Goal: Task Accomplishment & Management: Manage account settings

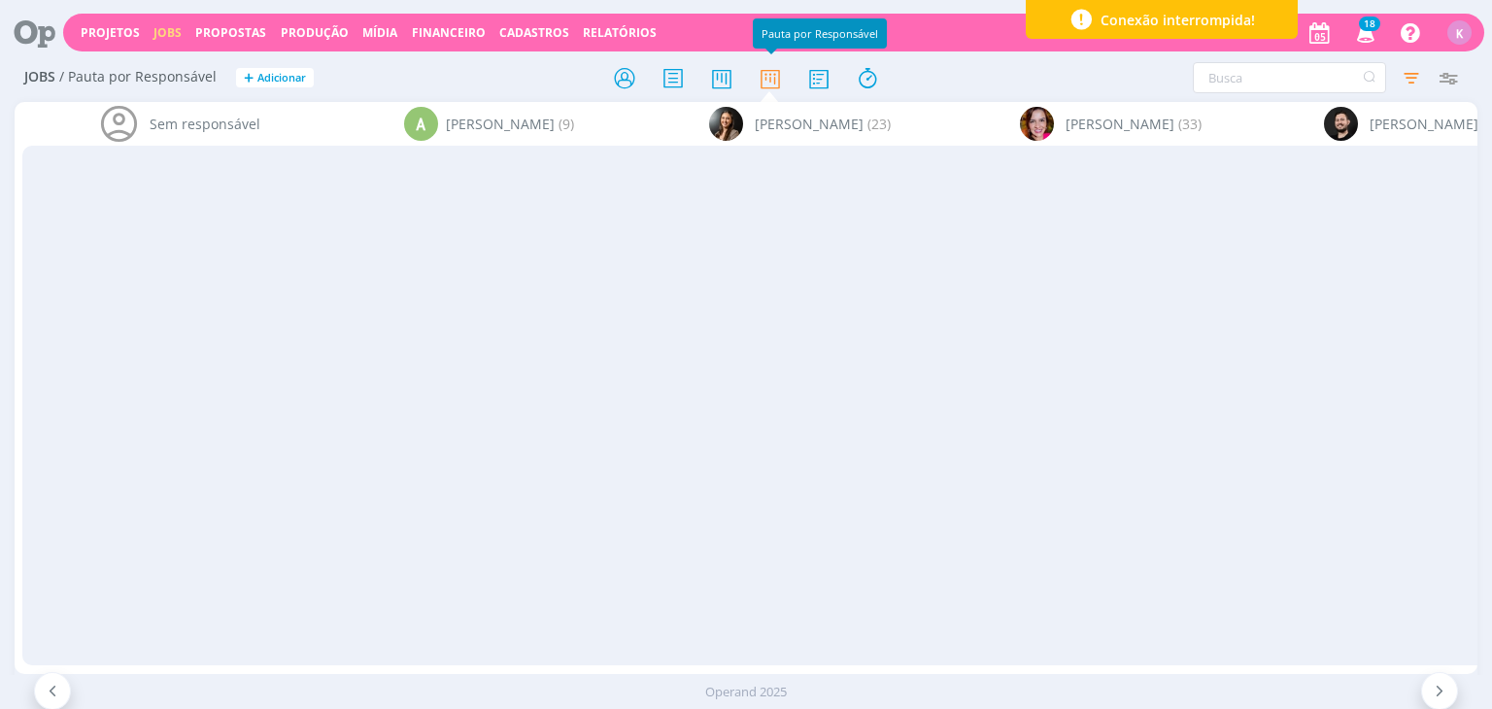
scroll to position [82, 0]
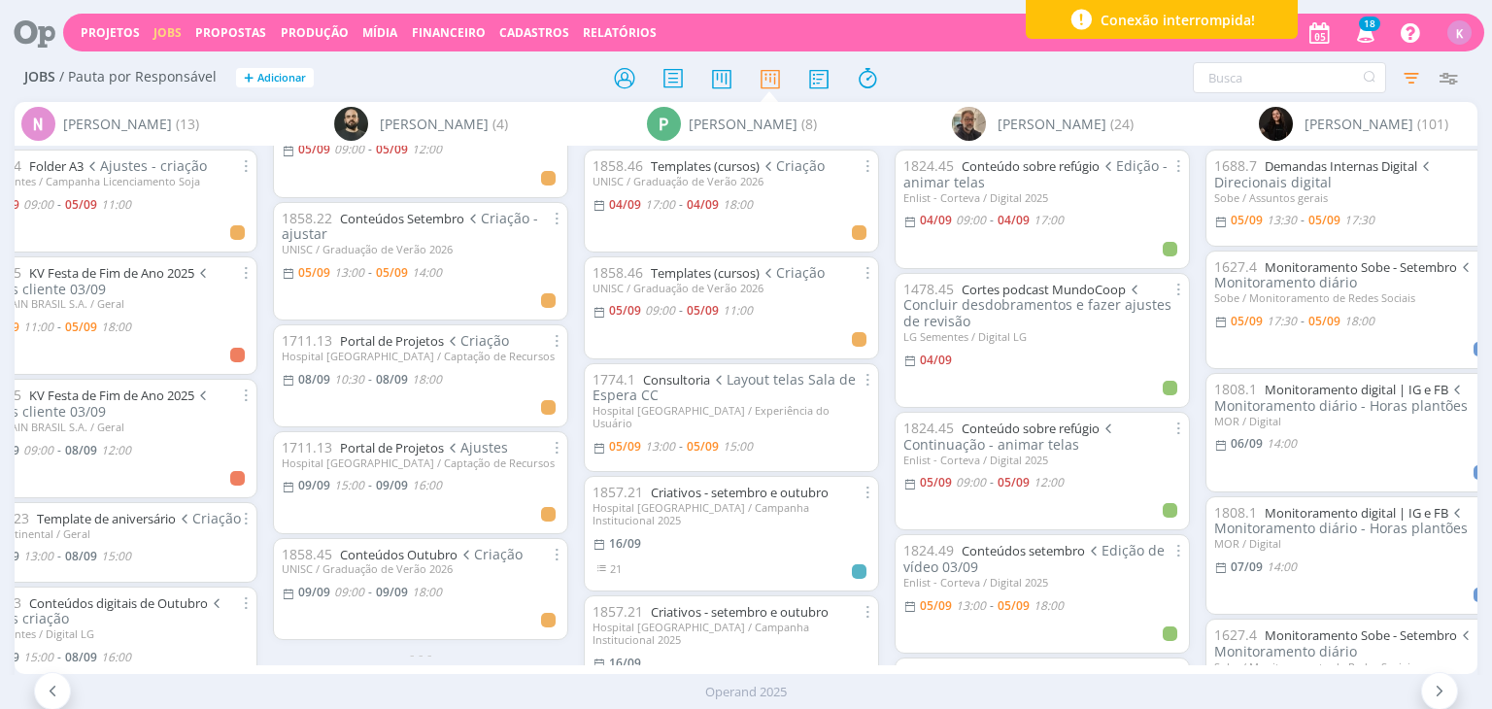
click at [1257, 681] on div "Operand 2025" at bounding box center [746, 692] width 1492 height 34
click at [106, 39] on link "Projetos" at bounding box center [110, 32] width 59 height 17
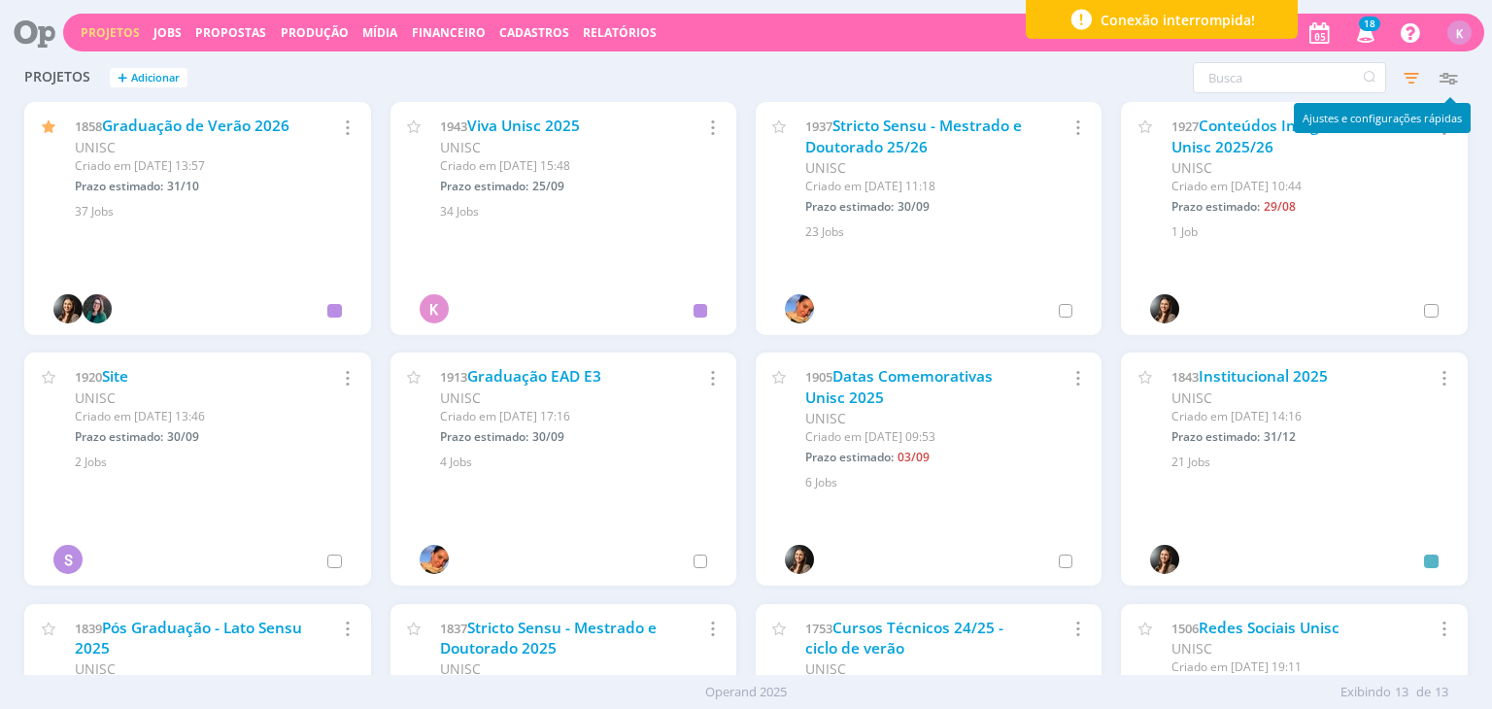
click at [1449, 71] on icon "button" at bounding box center [1448, 77] width 35 height 35
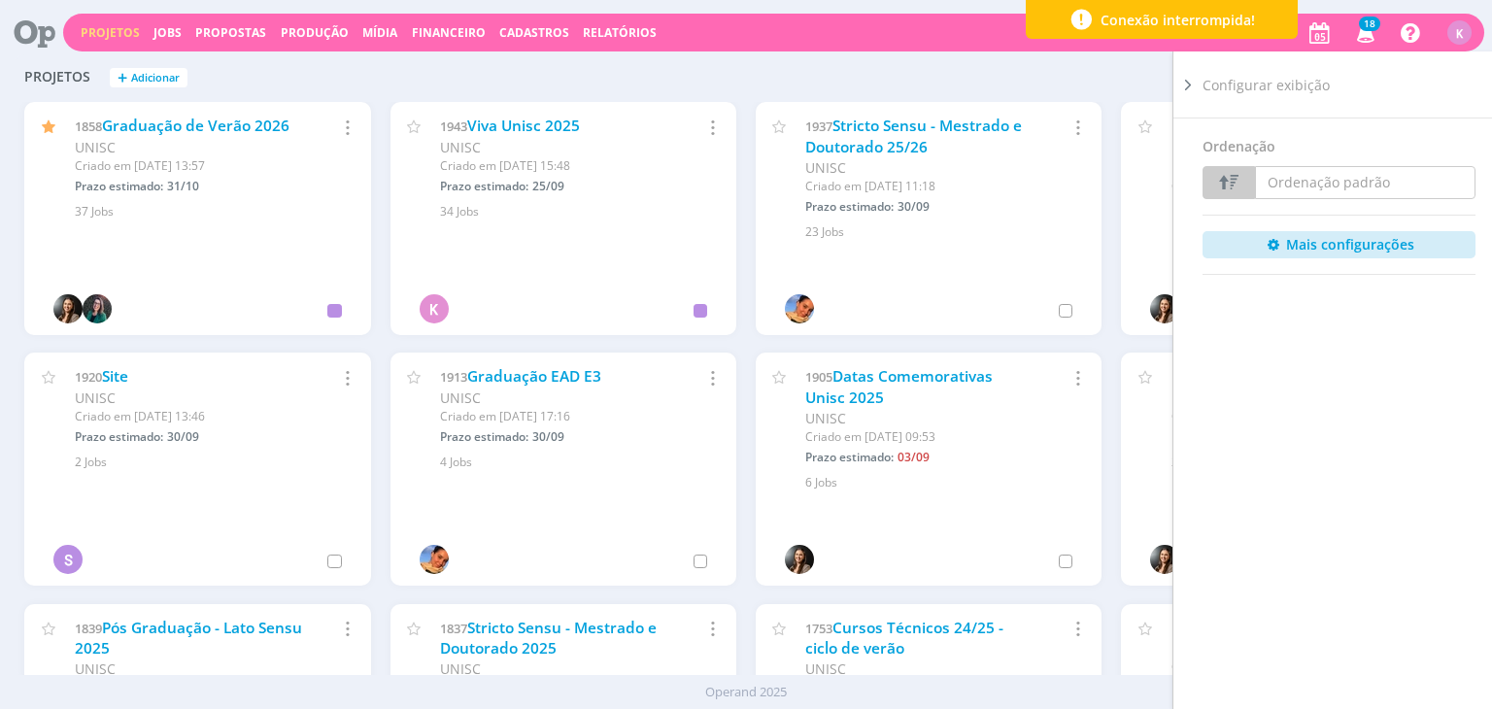
click at [1183, 83] on icon at bounding box center [1188, 85] width 19 height 20
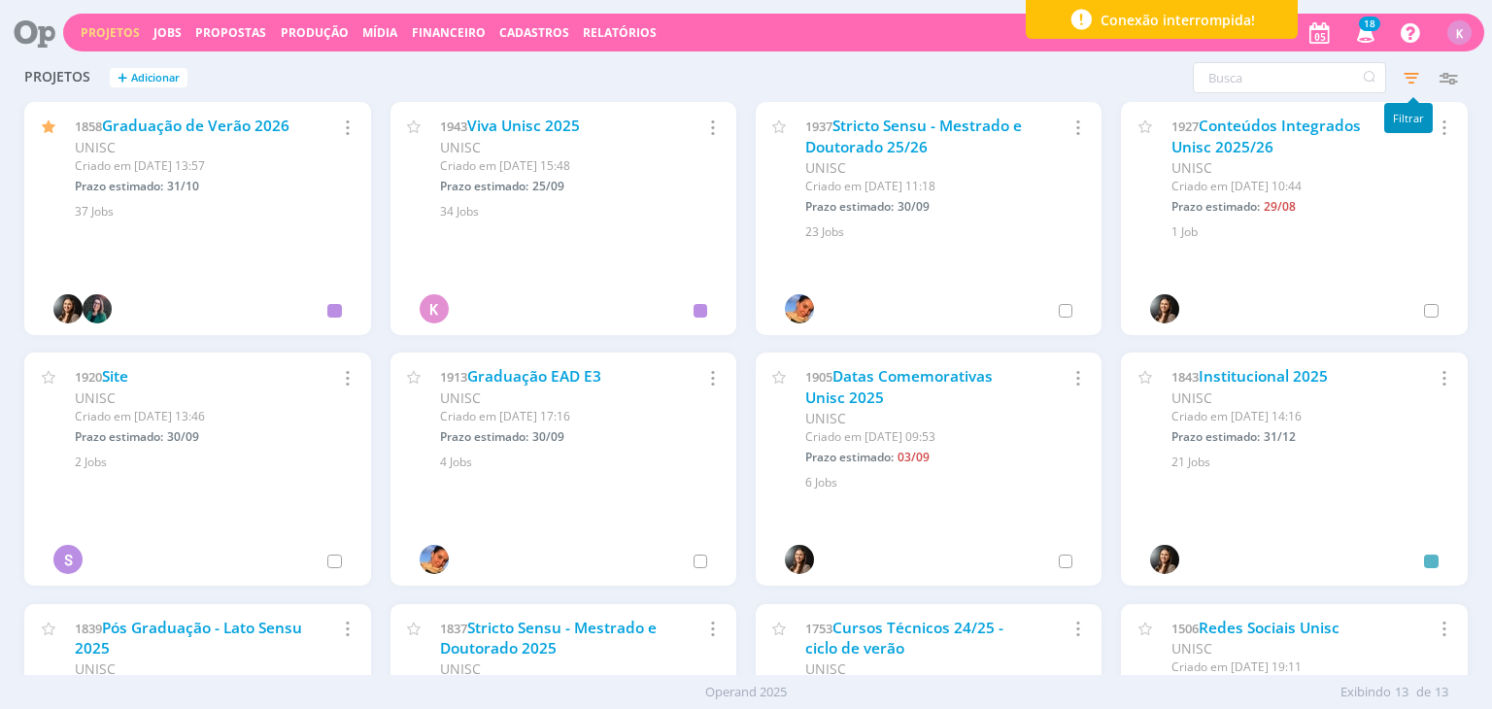
click at [1408, 86] on icon "button" at bounding box center [1411, 77] width 35 height 35
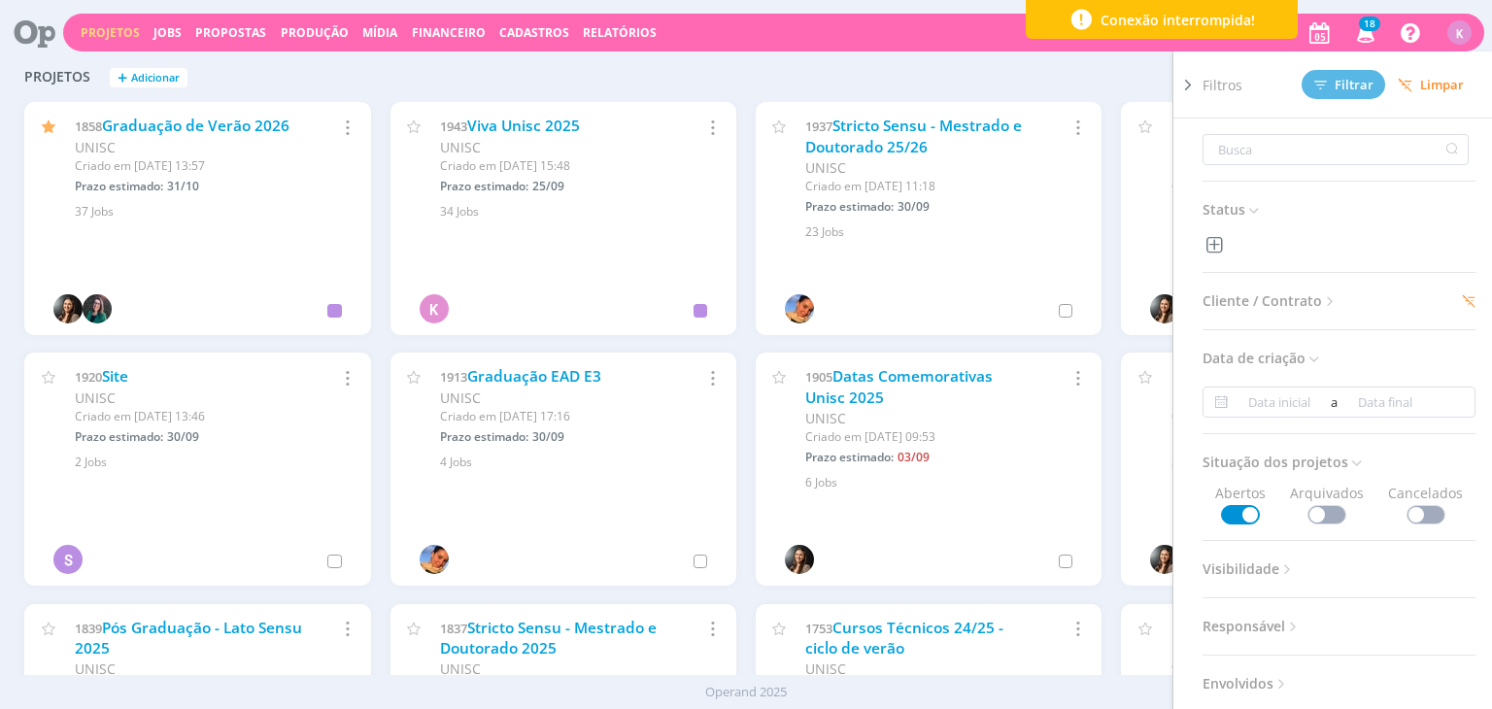
click at [1333, 516] on span at bounding box center [1327, 514] width 39 height 19
click at [1350, 89] on span "Filtrar" at bounding box center [1344, 85] width 59 height 13
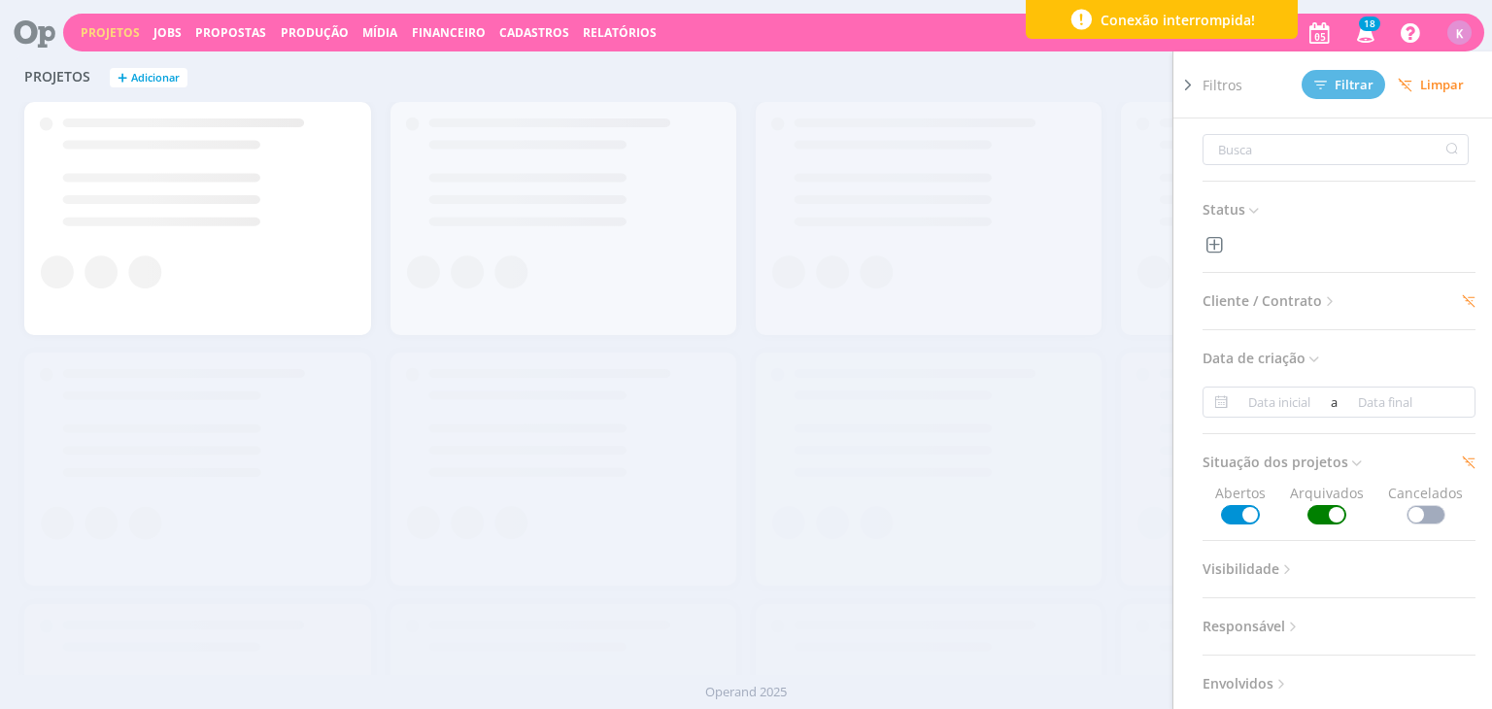
click at [793, 76] on div "Projetos + Adicionar Filtros Filtrar [GEOGRAPHIC_DATA] Status Cliente / Contrat…" at bounding box center [746, 78] width 1462 height 49
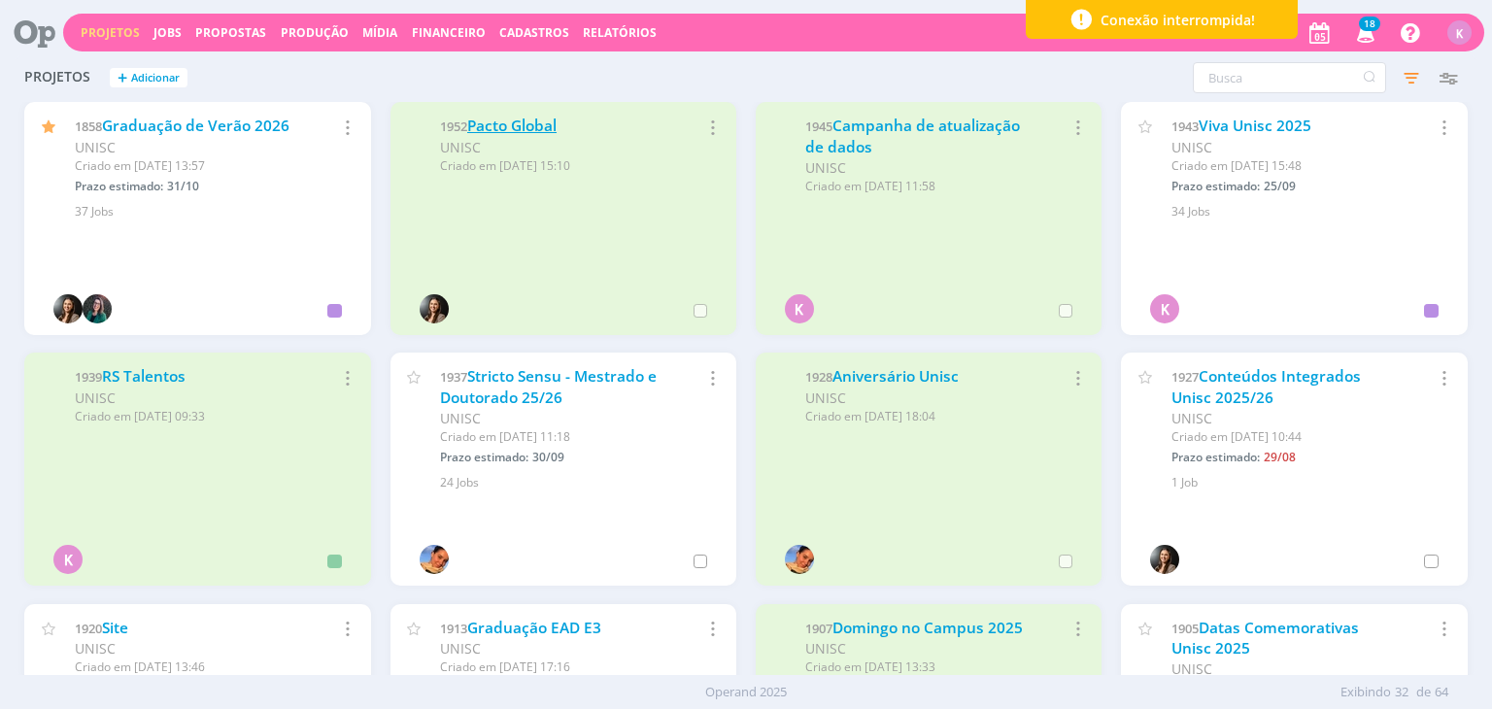
click at [544, 121] on link "Pacto Global" at bounding box center [511, 126] width 89 height 20
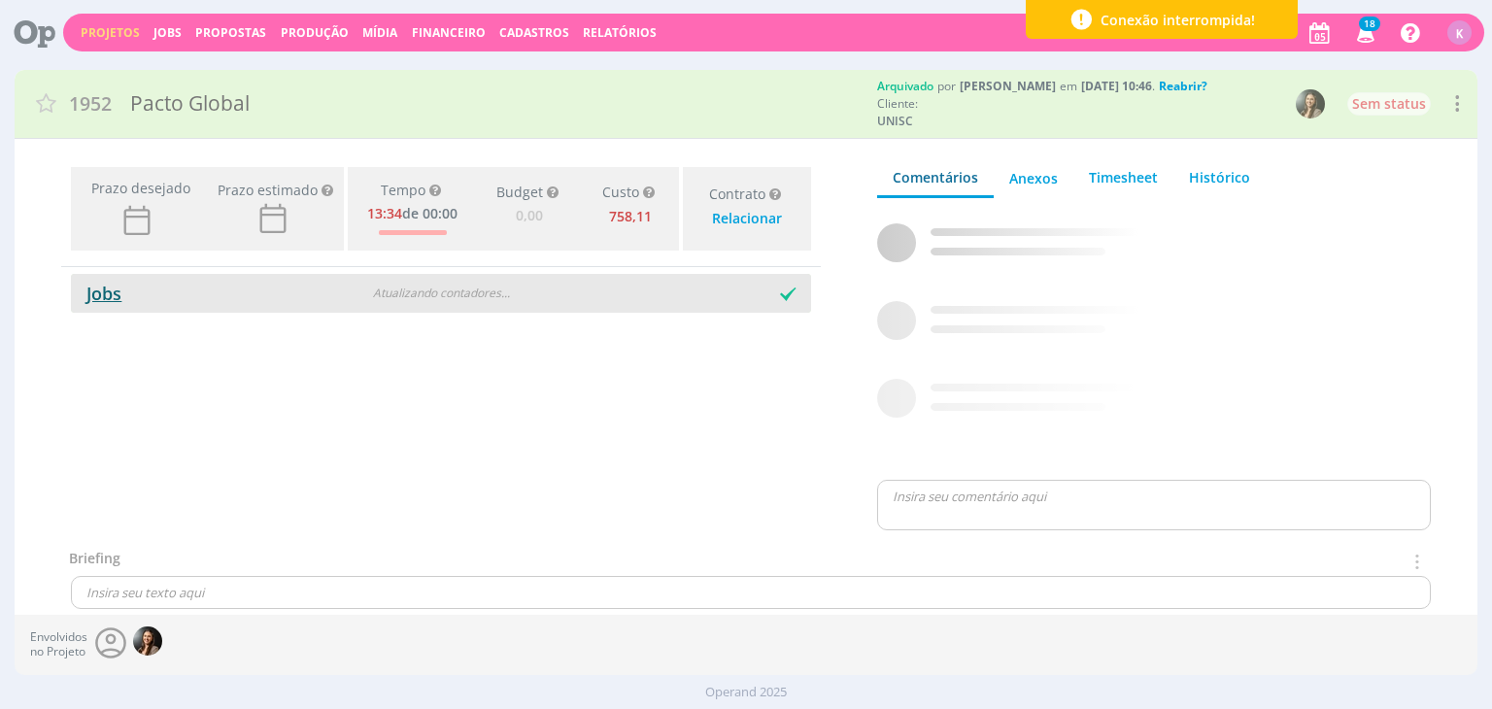
type input "0,00"
click at [106, 301] on link "Jobs" at bounding box center [96, 293] width 51 height 23
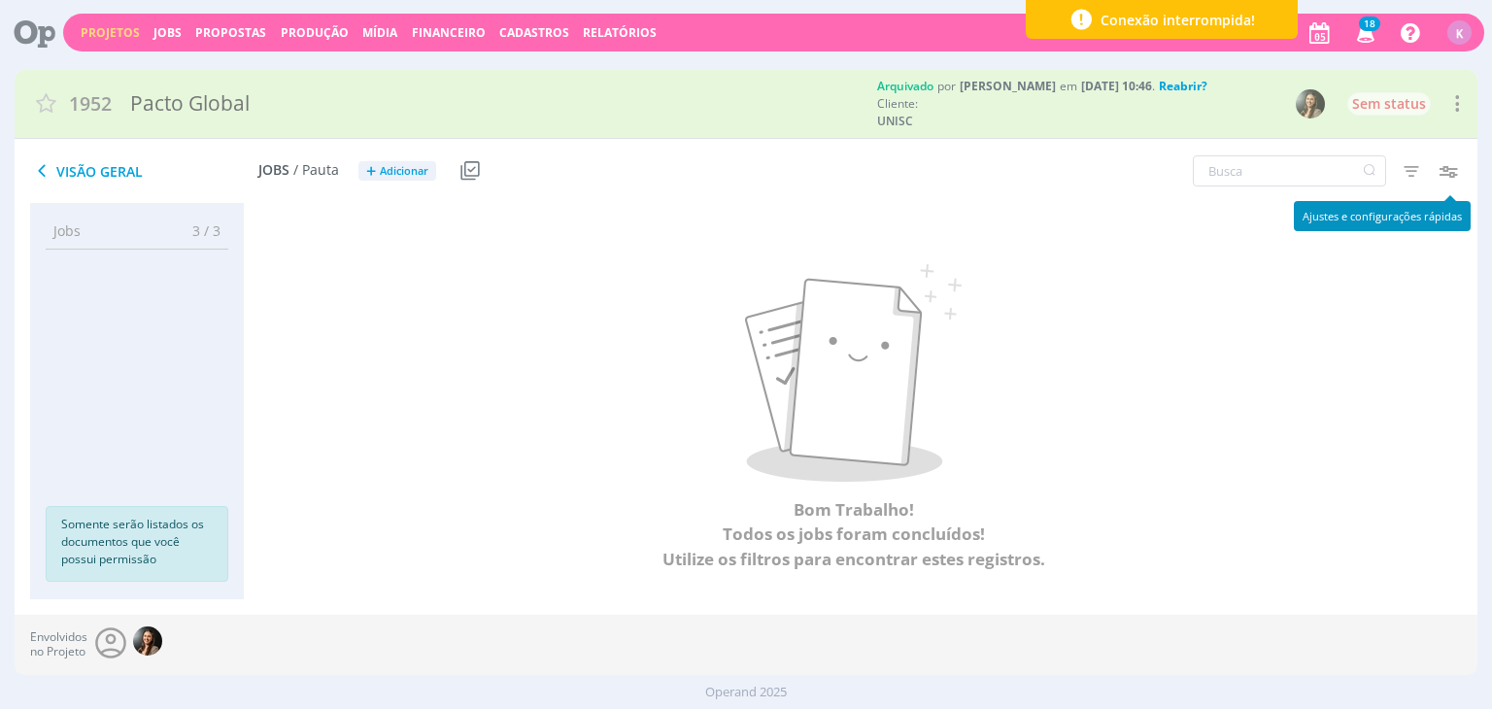
click at [1460, 168] on icon "button" at bounding box center [1448, 171] width 35 height 35
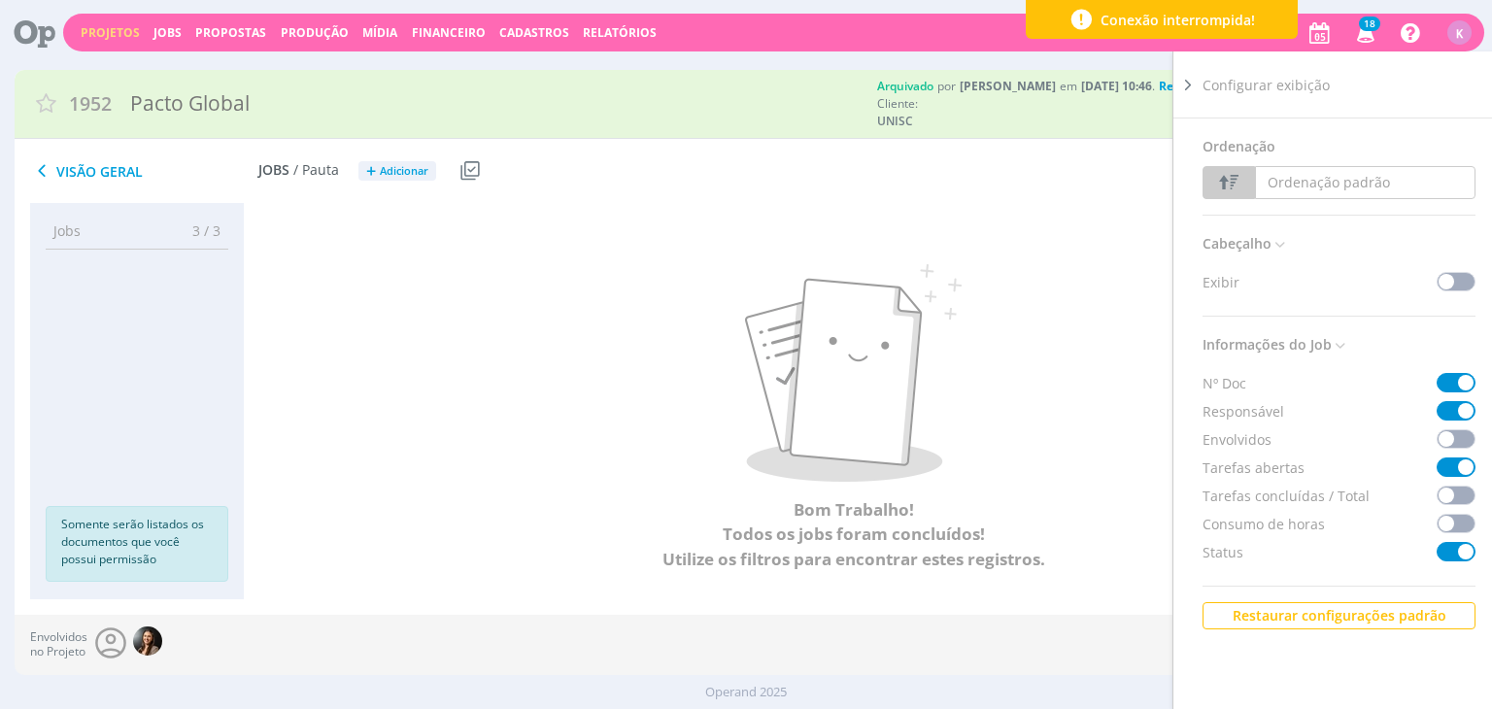
click at [1042, 393] on p at bounding box center [854, 373] width 1136 height 218
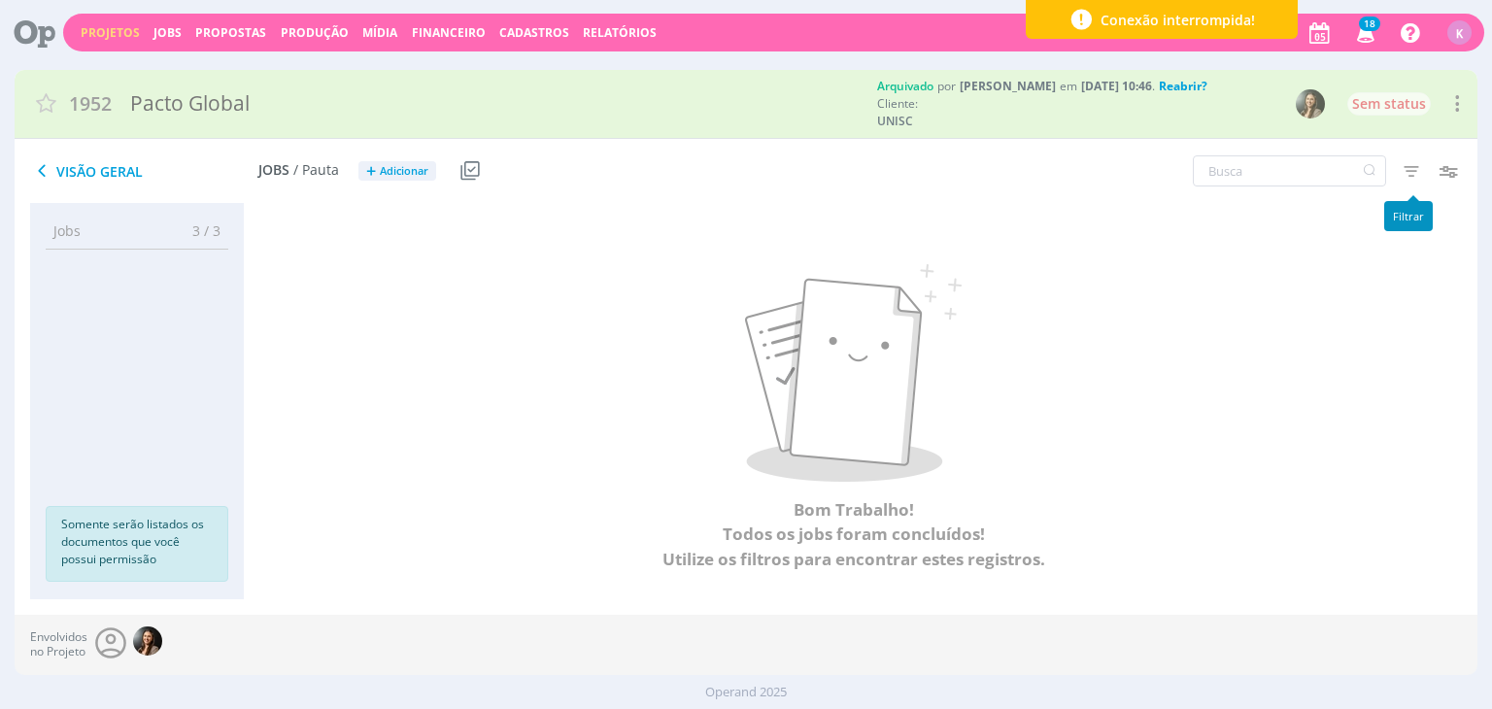
click at [1416, 178] on icon "button" at bounding box center [1411, 171] width 35 height 35
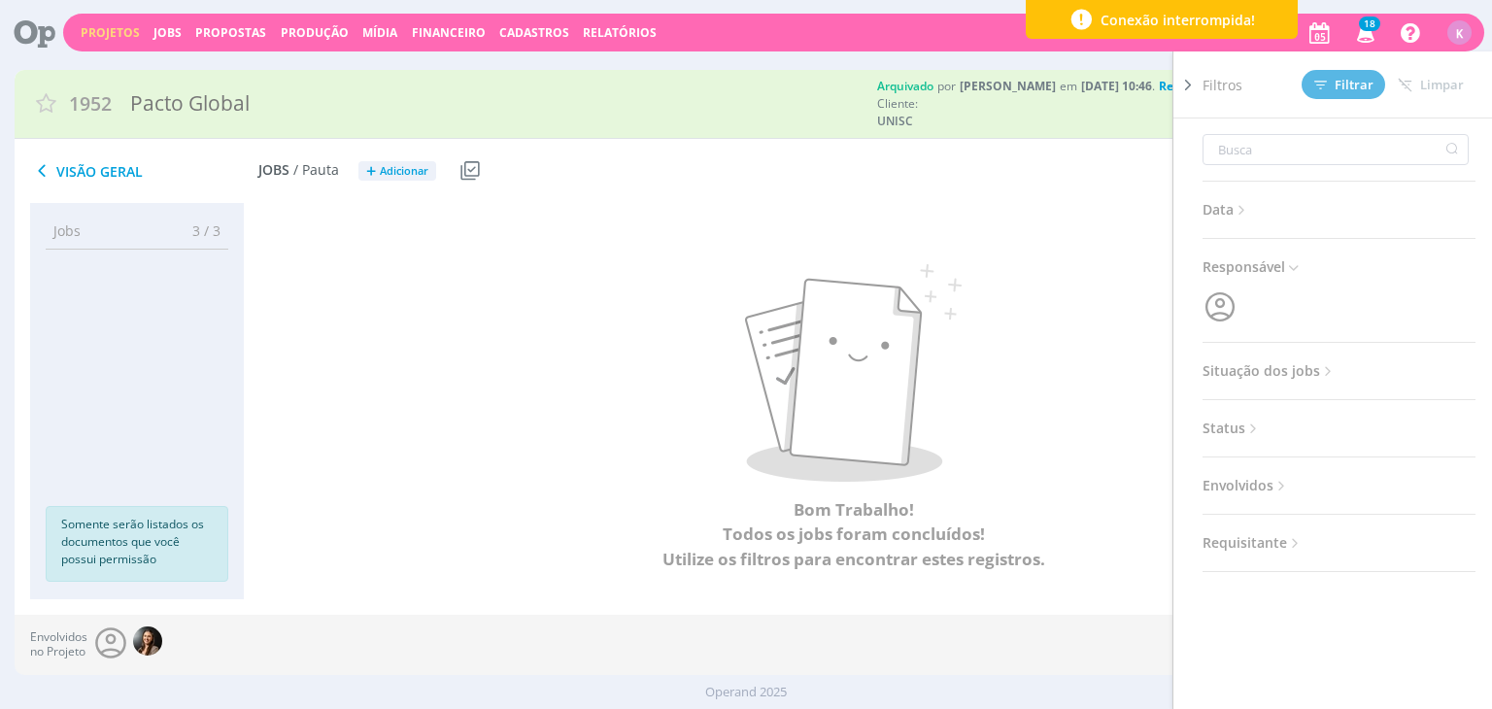
click at [1290, 363] on span "Situação dos jobs" at bounding box center [1270, 371] width 134 height 25
click at [1321, 421] on span at bounding box center [1327, 423] width 39 height 19
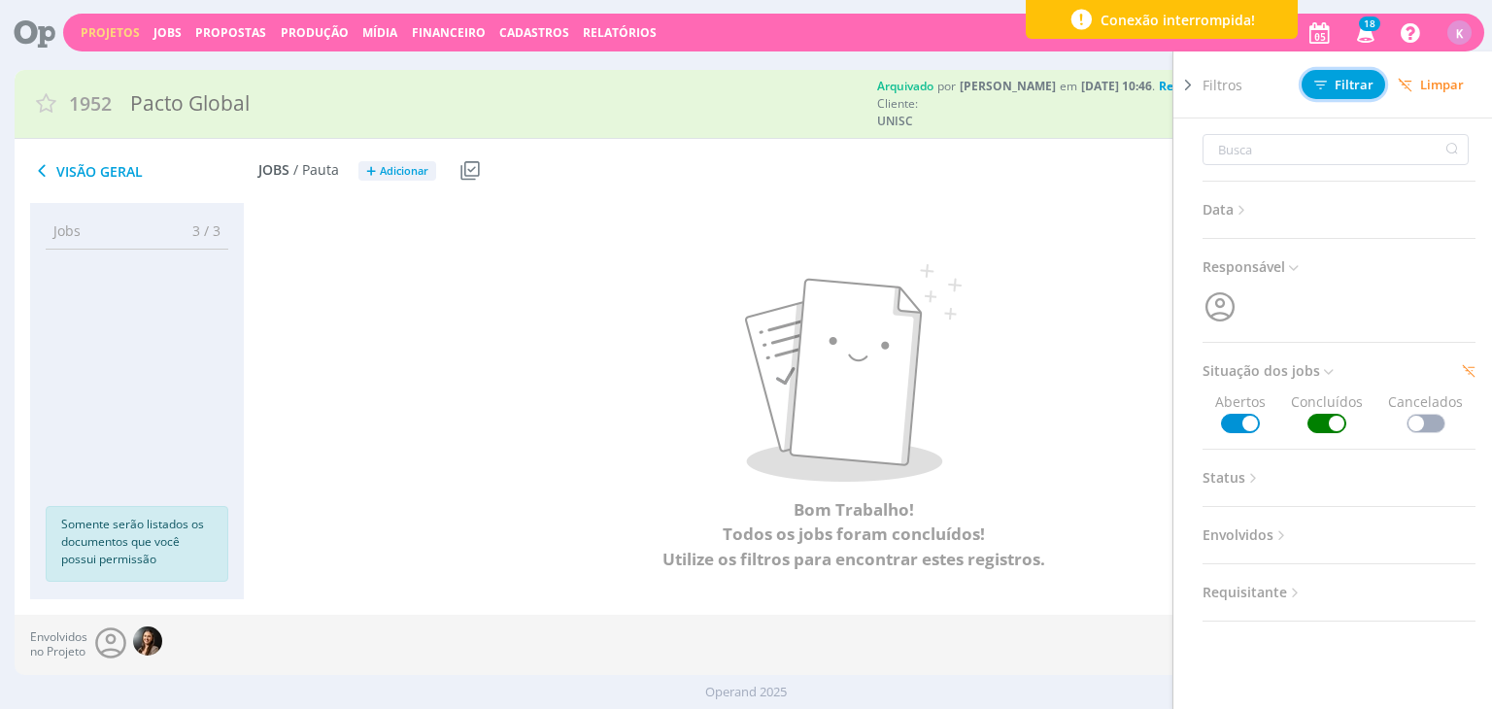
click at [1364, 74] on button "Filtrar" at bounding box center [1344, 84] width 84 height 29
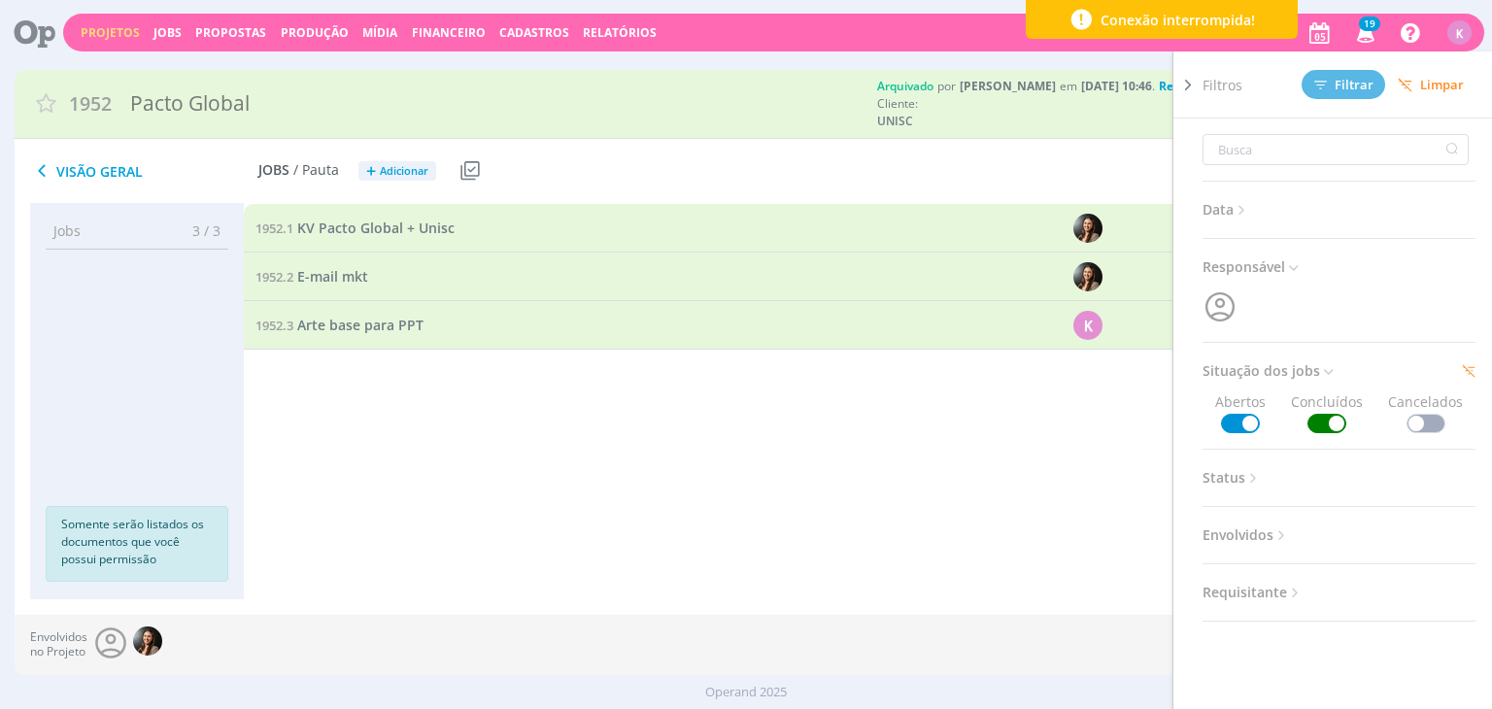
click at [1199, 86] on div at bounding box center [1188, 373] width 29 height 644
click at [1450, 85] on span "Limpar" at bounding box center [1431, 85] width 66 height 15
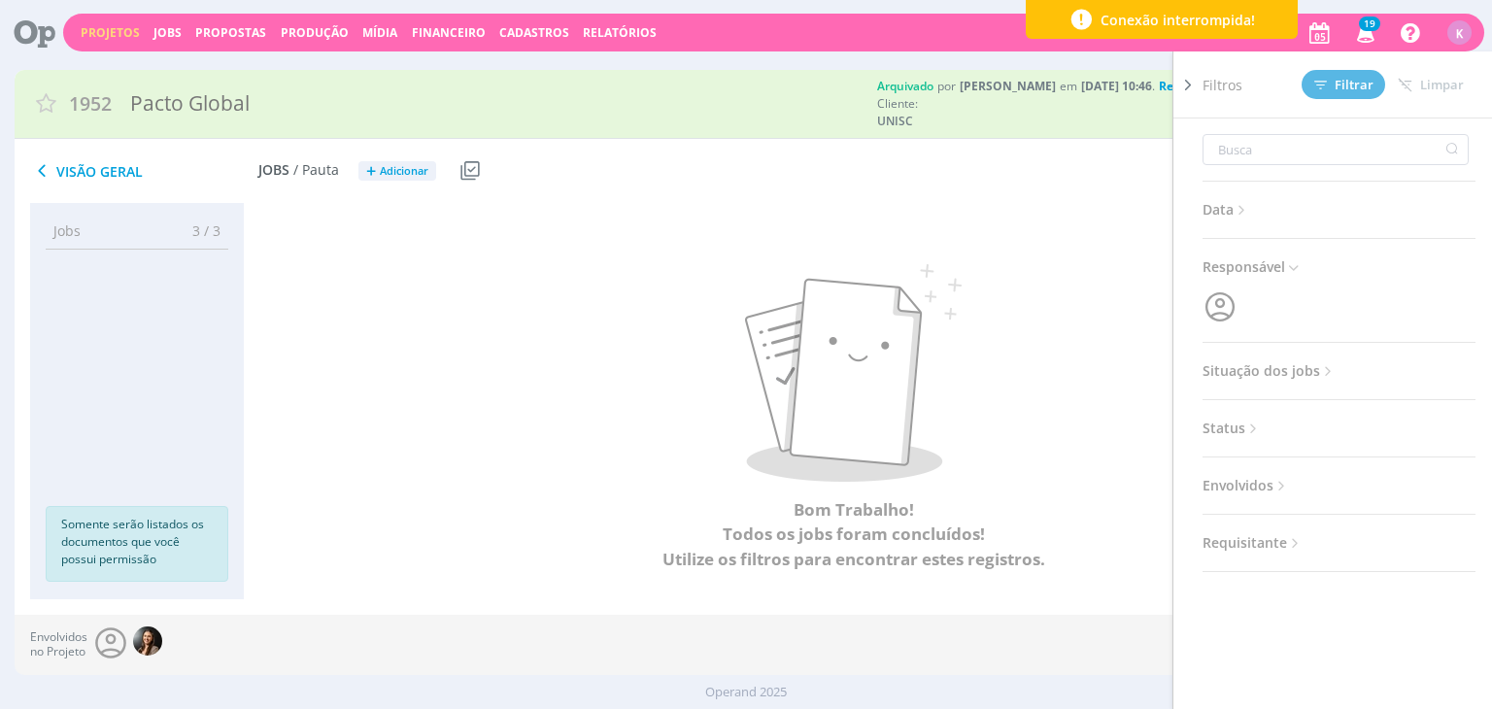
click at [1205, 75] on span "Filtros" at bounding box center [1223, 85] width 40 height 20
click at [1182, 80] on icon at bounding box center [1188, 85] width 19 height 20
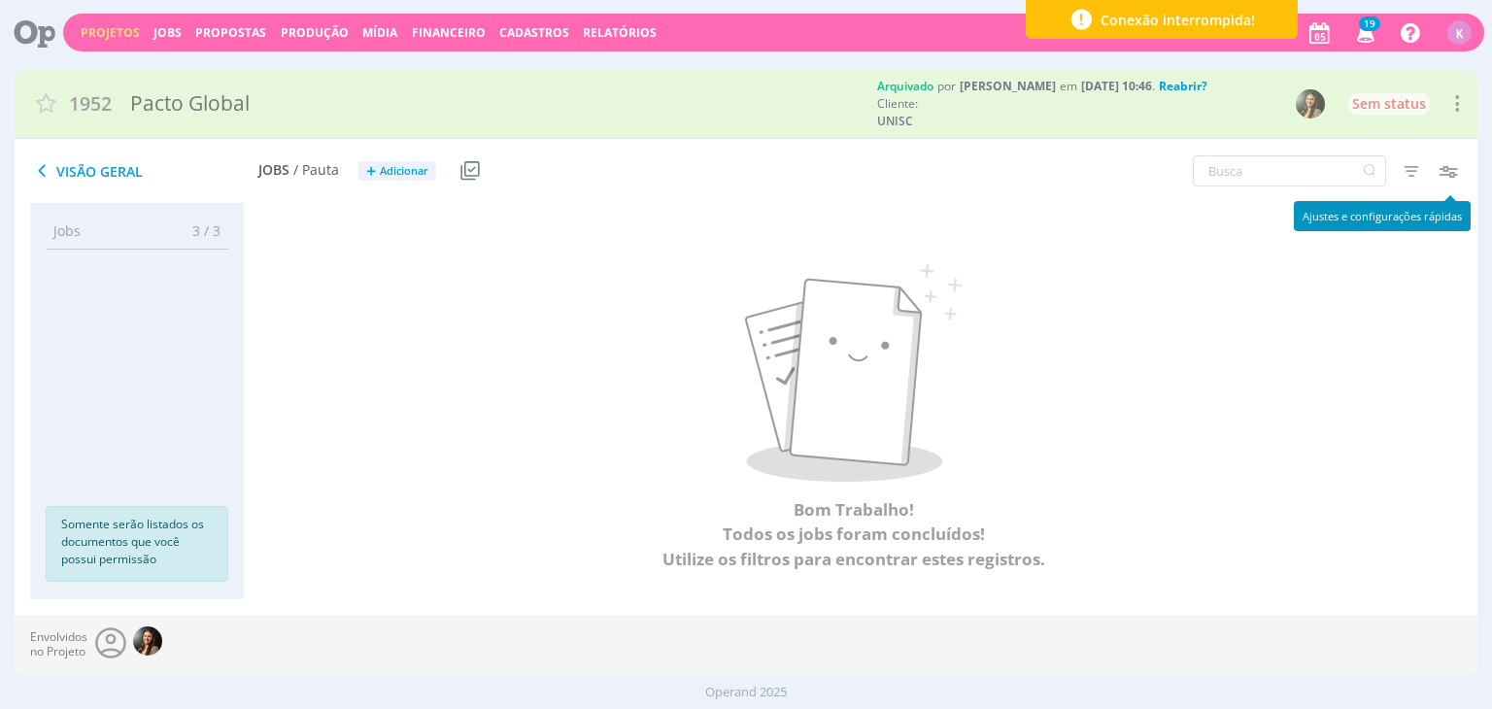
click at [1452, 179] on icon "button" at bounding box center [1448, 171] width 35 height 35
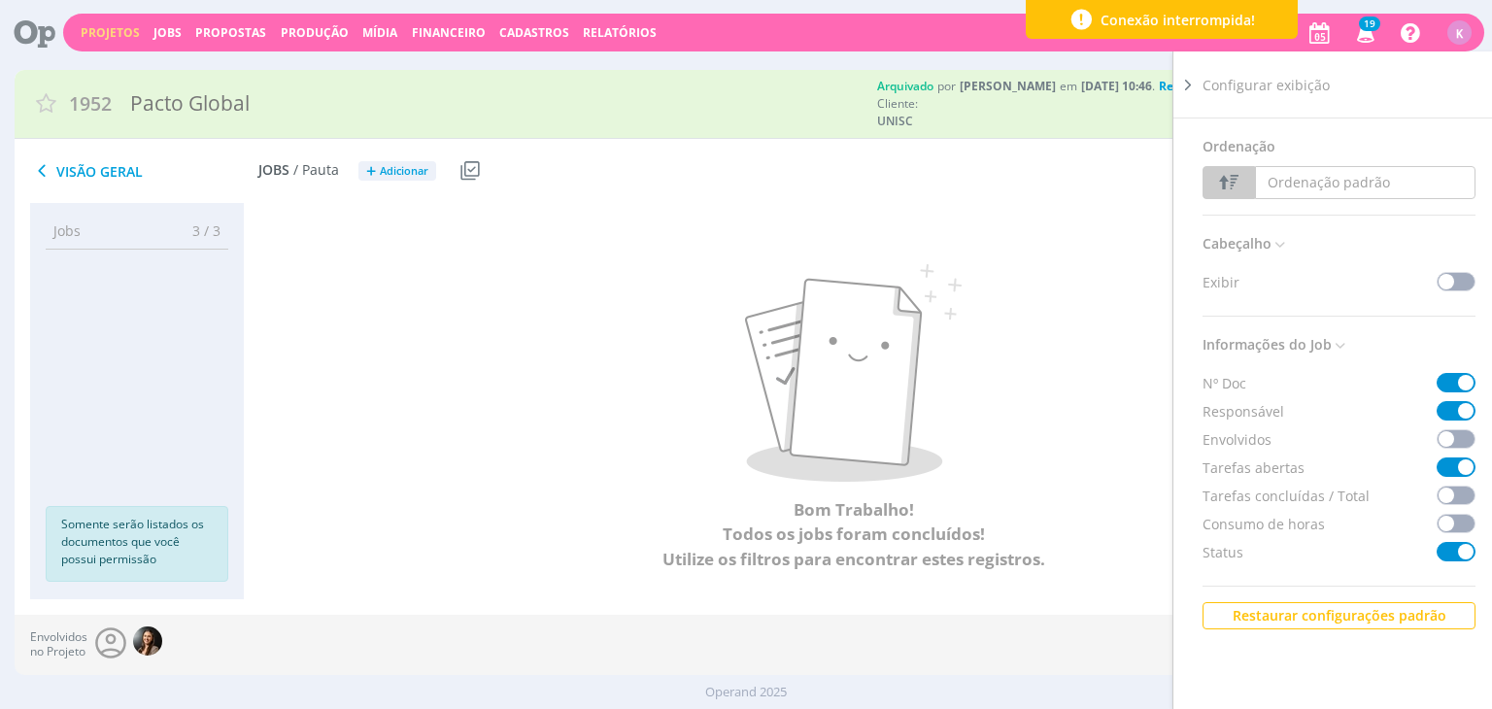
click at [1115, 415] on p at bounding box center [854, 373] width 1136 height 218
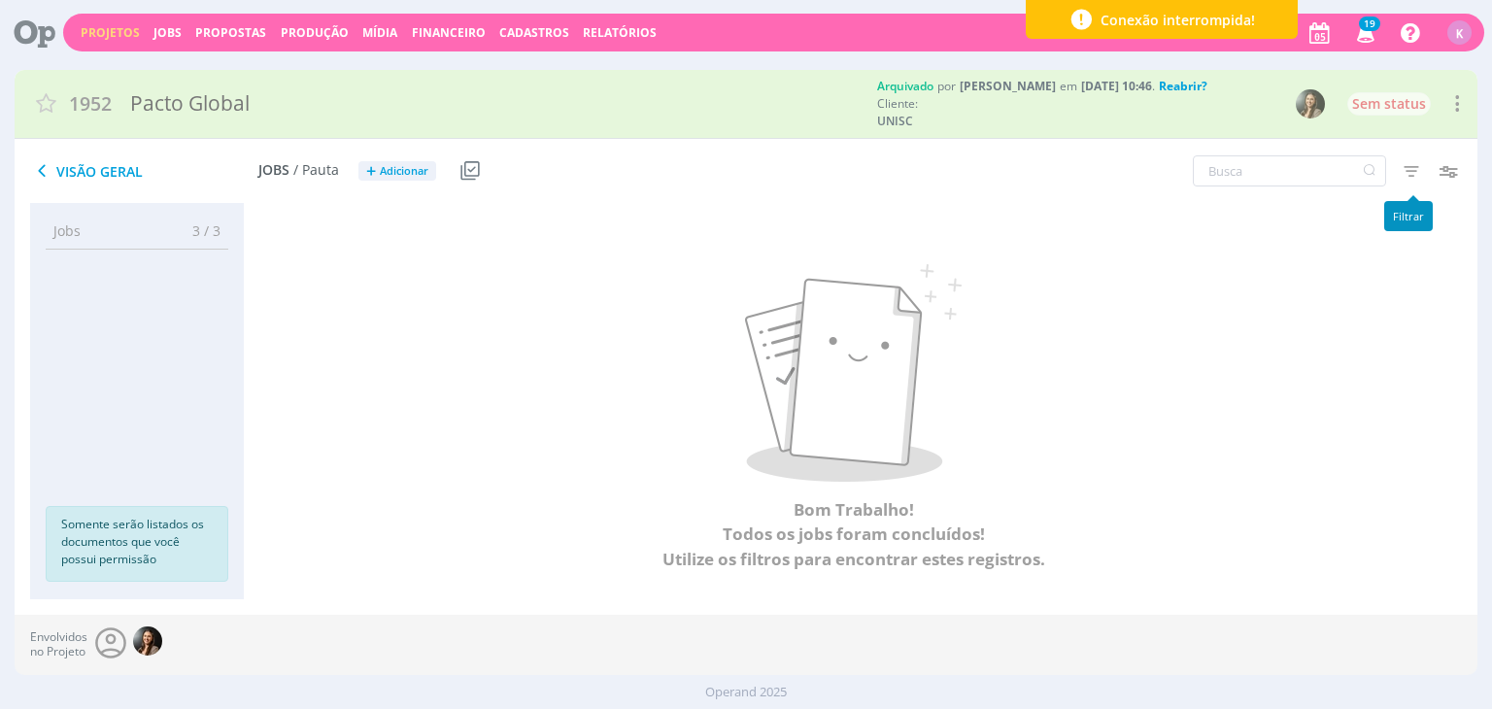
click at [1407, 178] on icon "button" at bounding box center [1411, 171] width 35 height 35
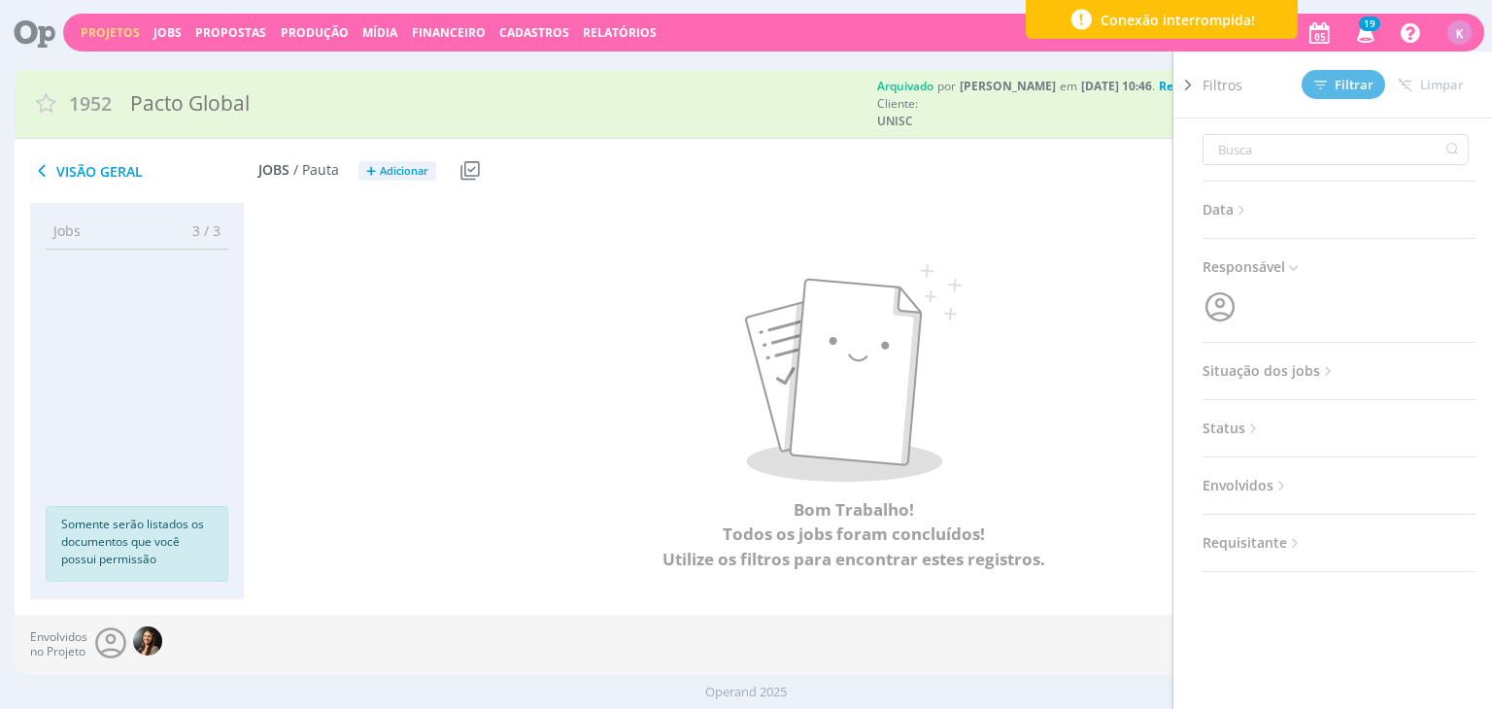
click at [1263, 359] on span "Situação dos jobs" at bounding box center [1270, 371] width 134 height 25
click at [1315, 424] on span at bounding box center [1327, 423] width 39 height 19
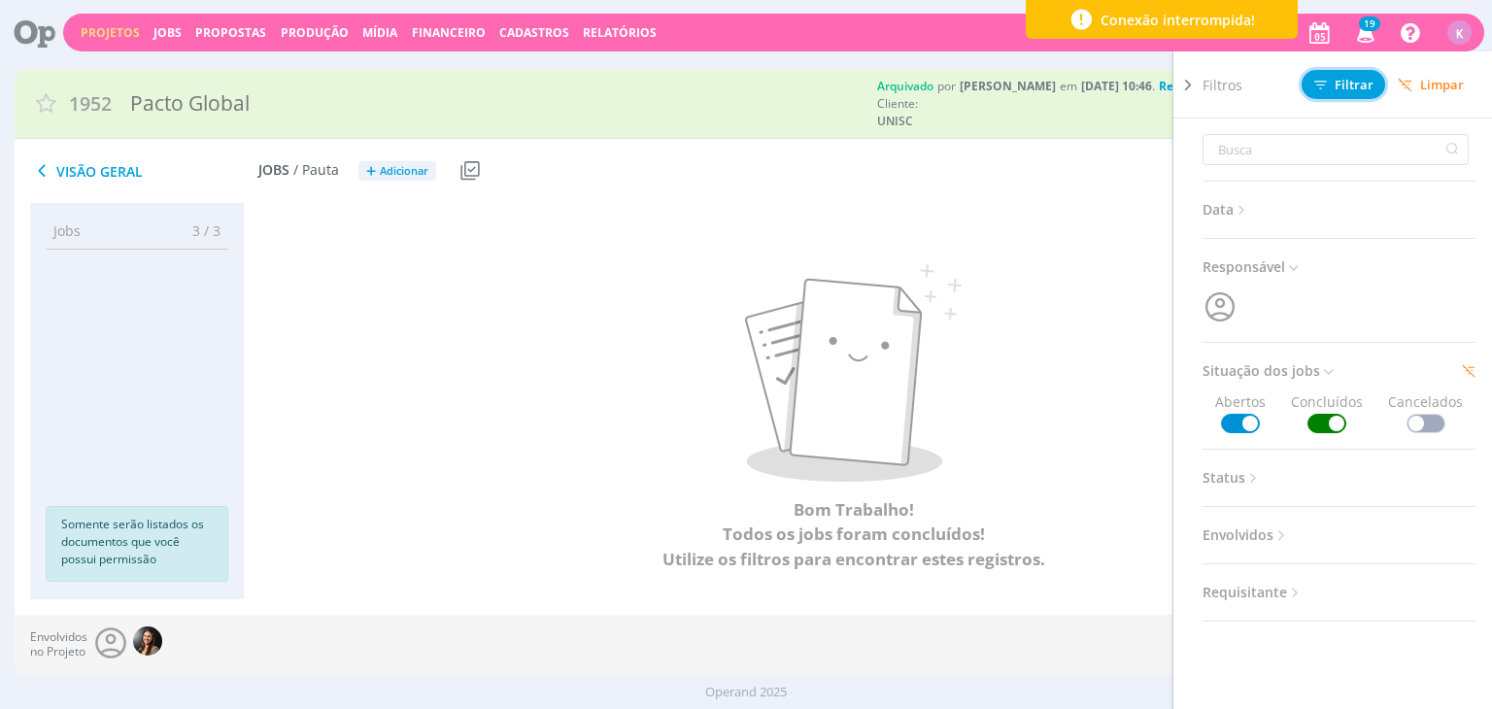
click at [1324, 90] on button "Filtrar" at bounding box center [1344, 84] width 84 height 29
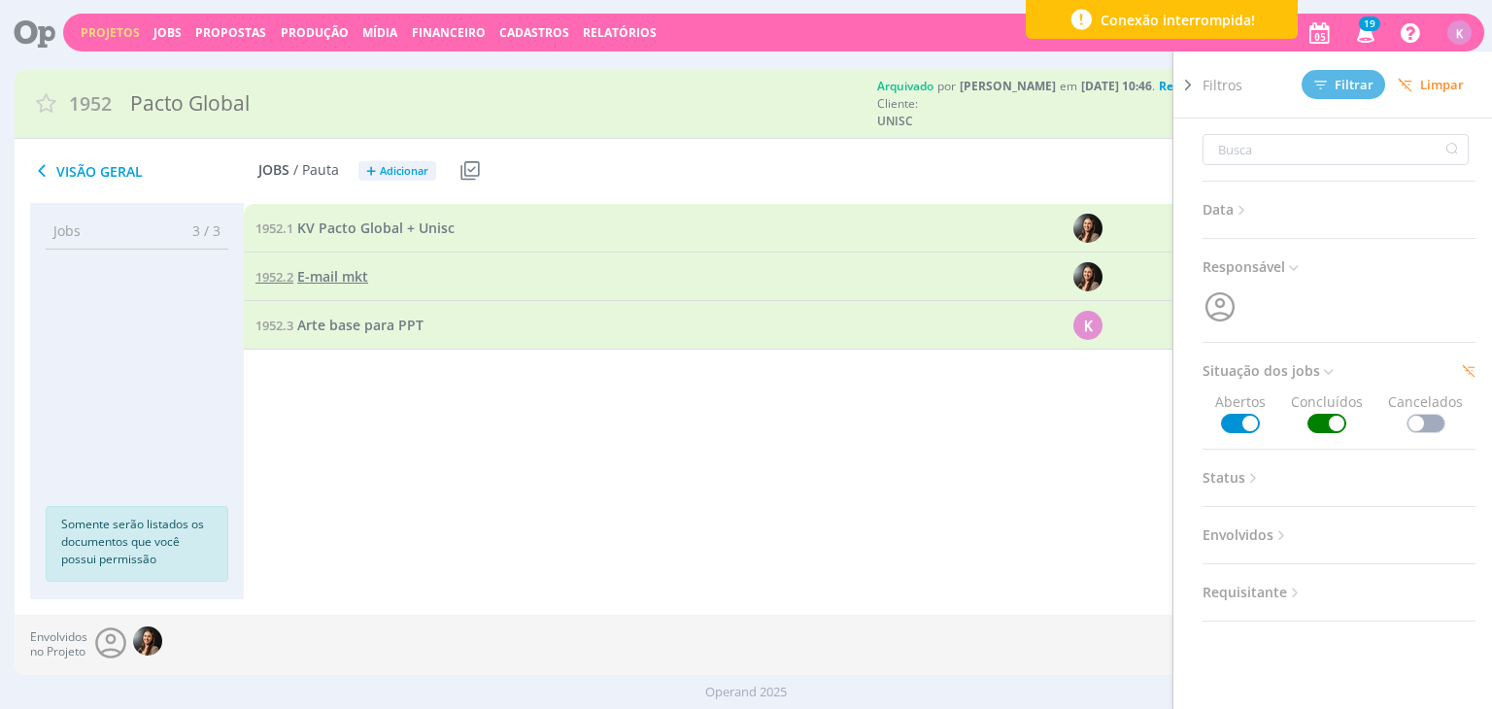
click at [347, 283] on span "E-mail mkt" at bounding box center [332, 276] width 71 height 18
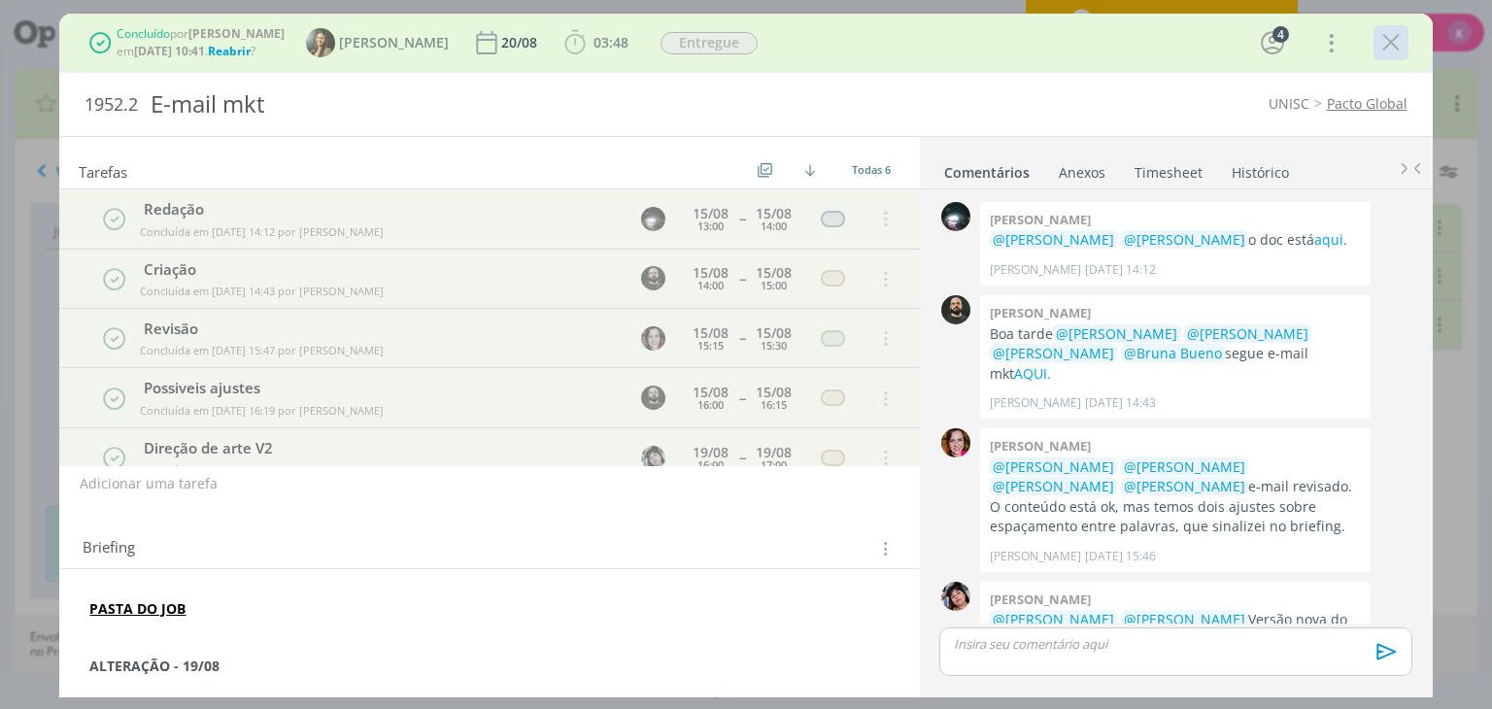
scroll to position [291, 0]
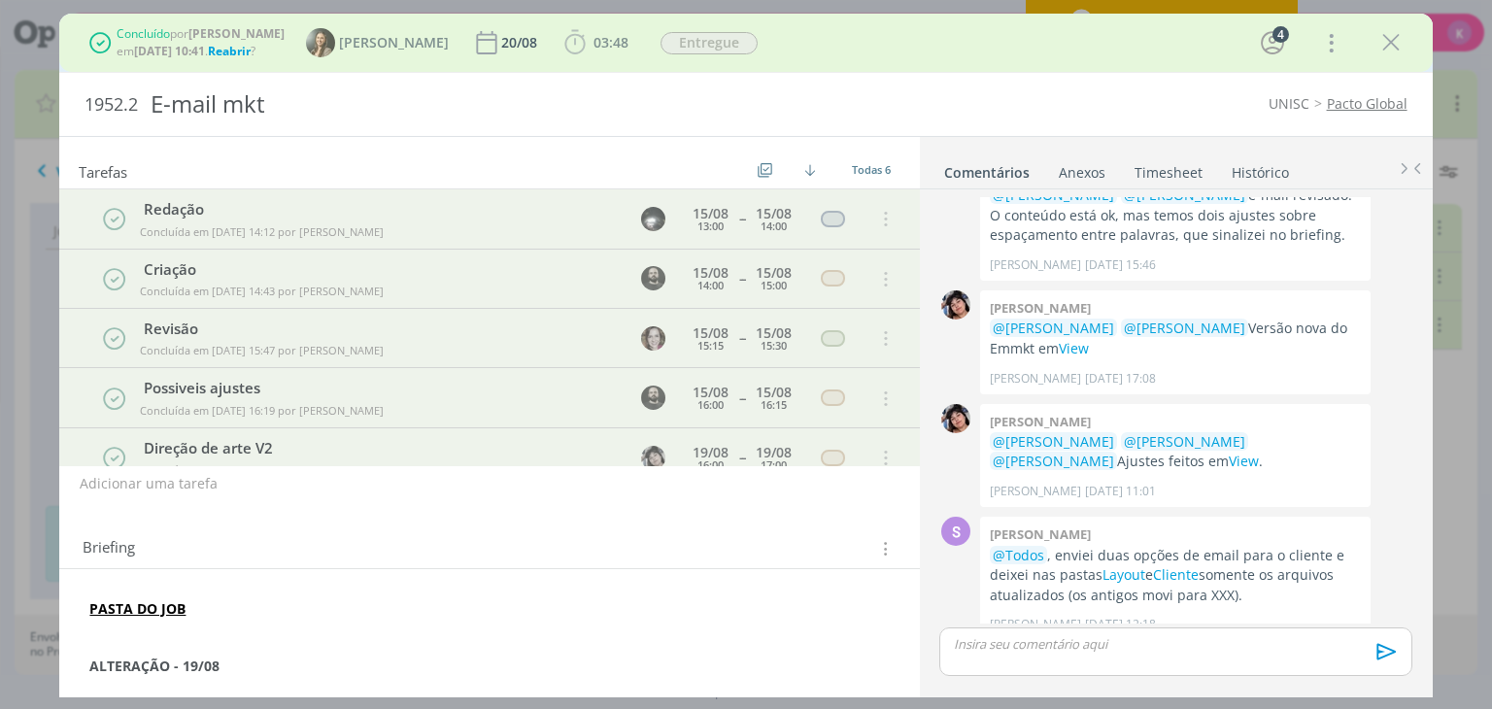
click at [243, 51] on span "Reabrir" at bounding box center [229, 51] width 43 height 17
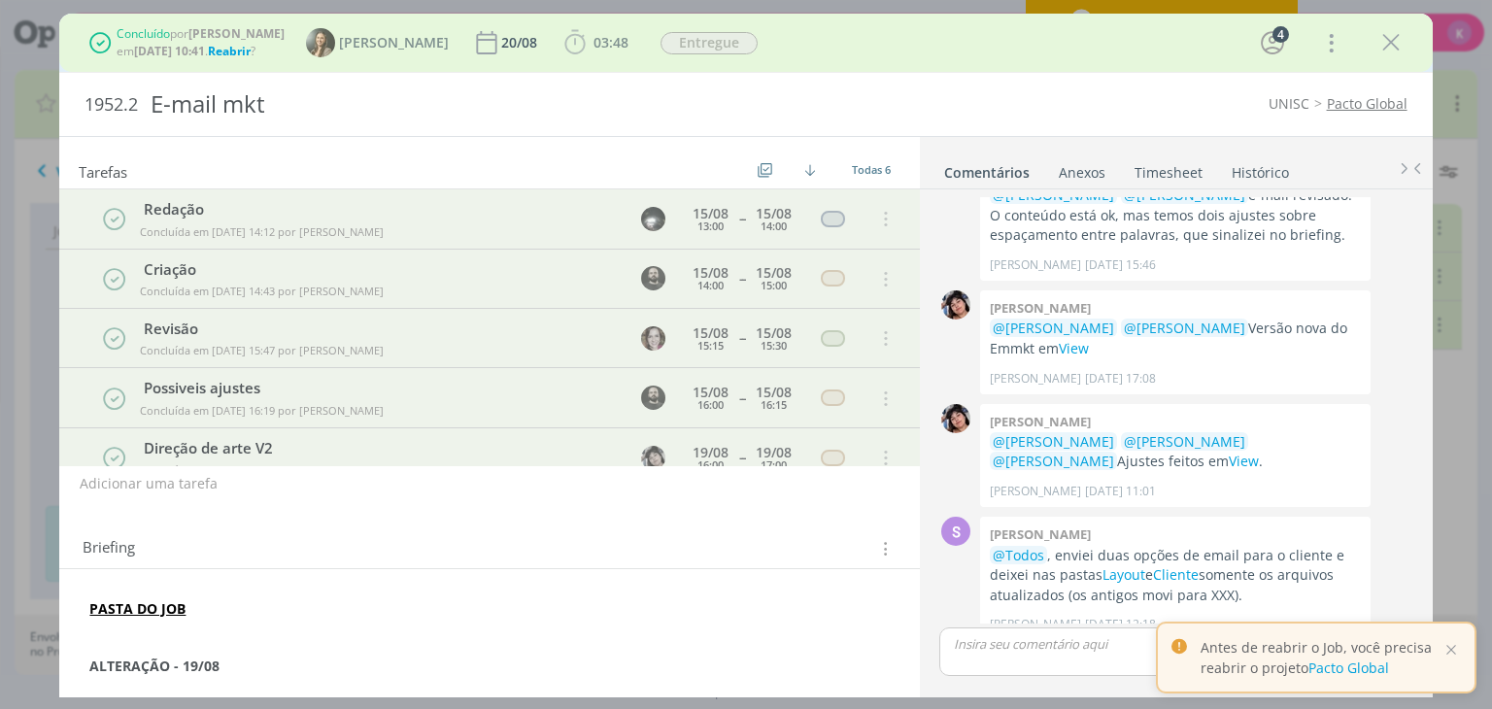
click at [241, 56] on span "Reabrir" at bounding box center [229, 51] width 43 height 17
click at [1365, 669] on link "Pacto Global" at bounding box center [1349, 668] width 81 height 18
